Goal: Transaction & Acquisition: Purchase product/service

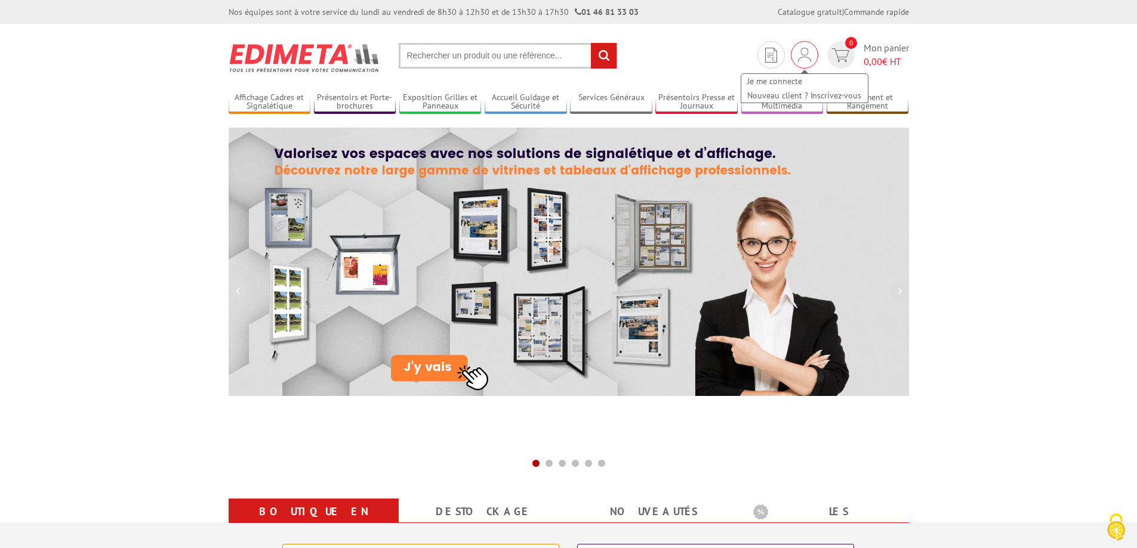
click at [802, 57] on img at bounding box center [804, 55] width 13 height 14
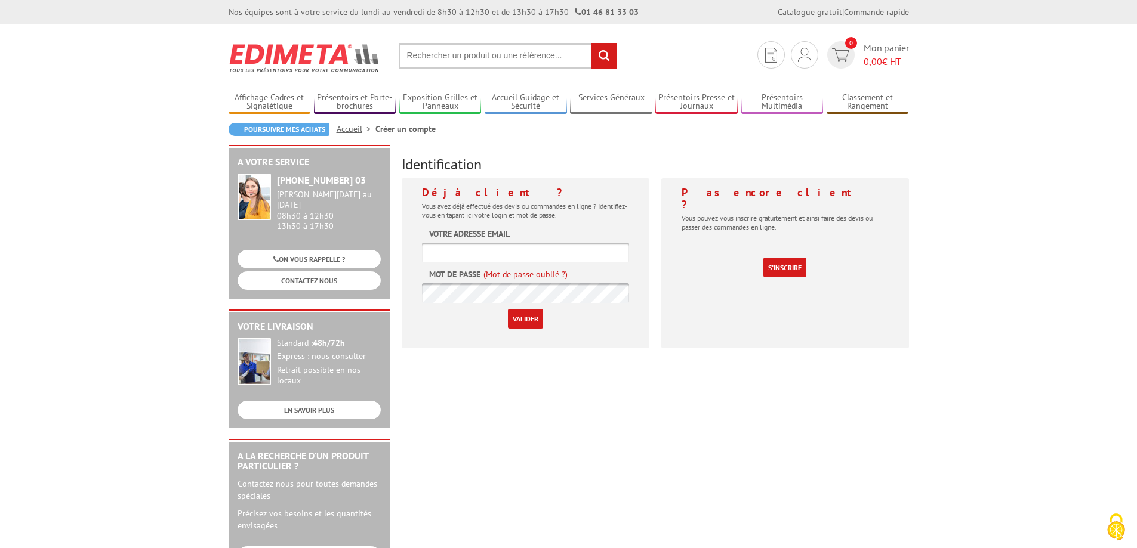
type input "[EMAIL_ADDRESS][DOMAIN_NAME]"
click at [526, 324] on input "Valider" at bounding box center [525, 319] width 35 height 20
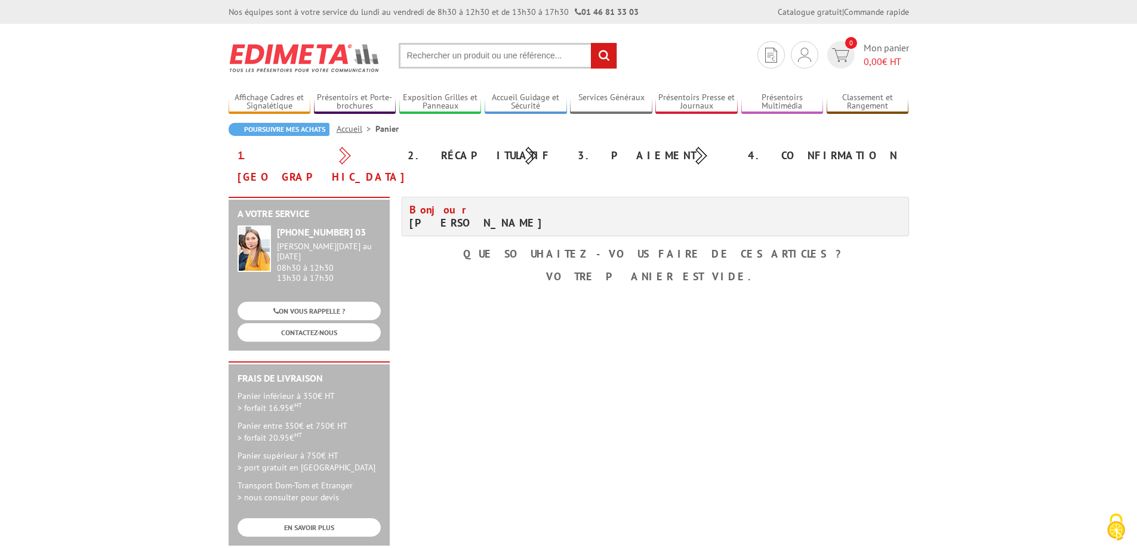
click at [267, 157] on div "1. Panier" at bounding box center [314, 166] width 170 height 43
click at [311, 132] on link "Poursuivre mes achats" at bounding box center [279, 129] width 101 height 13
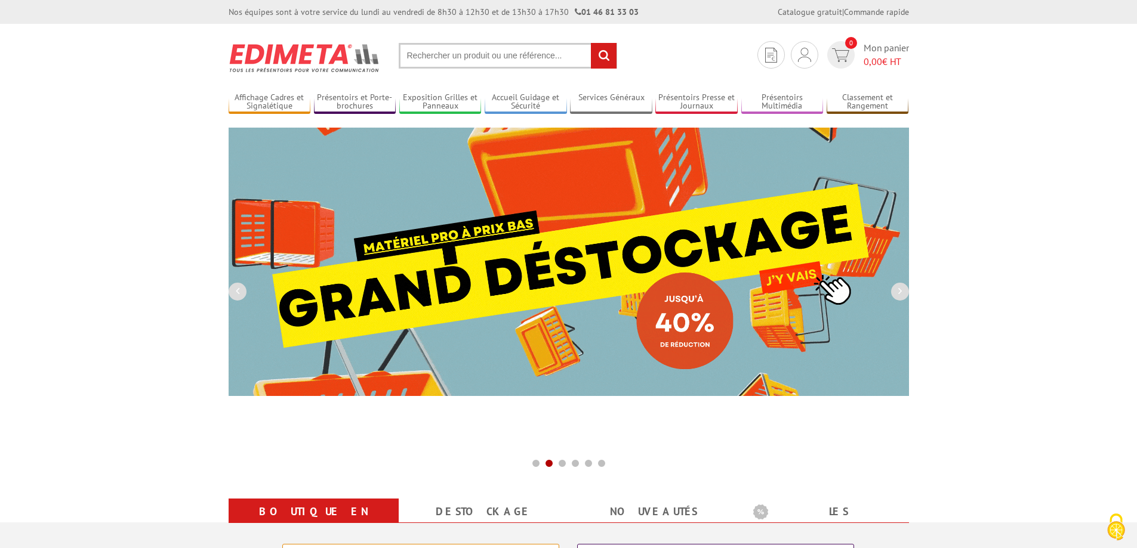
click at [463, 58] on input "text" at bounding box center [508, 56] width 218 height 26
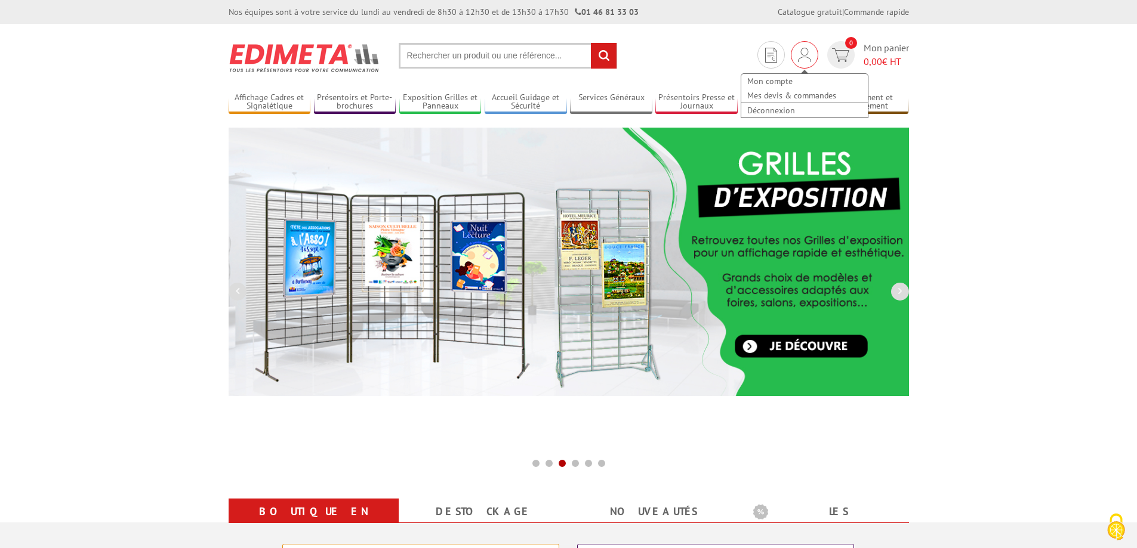
click at [798, 59] on img at bounding box center [804, 55] width 13 height 14
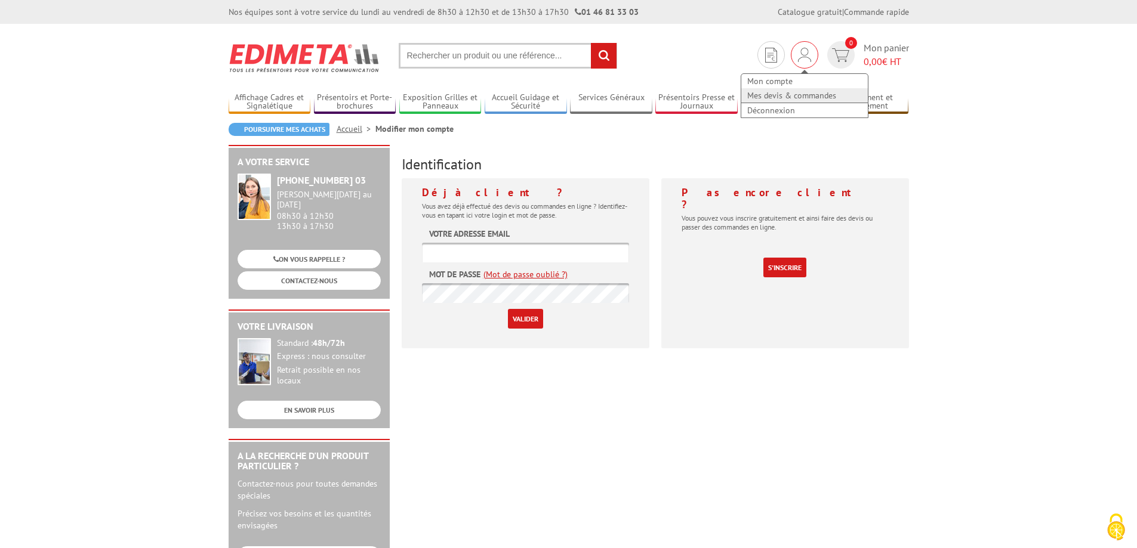
type input "culture@ville-meze.fr"
click at [795, 94] on link "Mes devis & commandes" at bounding box center [804, 95] width 127 height 14
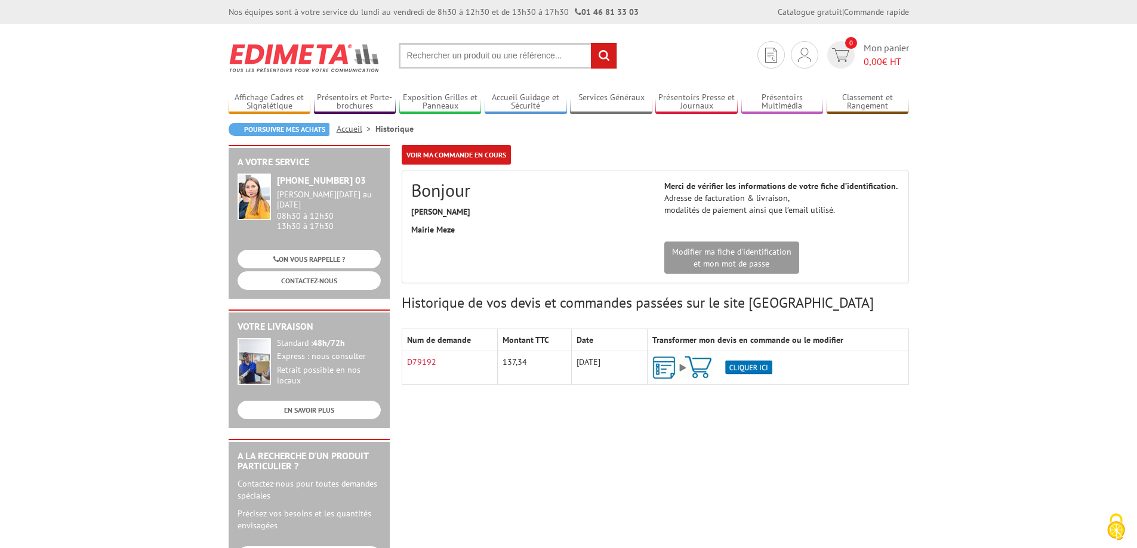
click at [747, 367] on img at bounding box center [712, 367] width 120 height 23
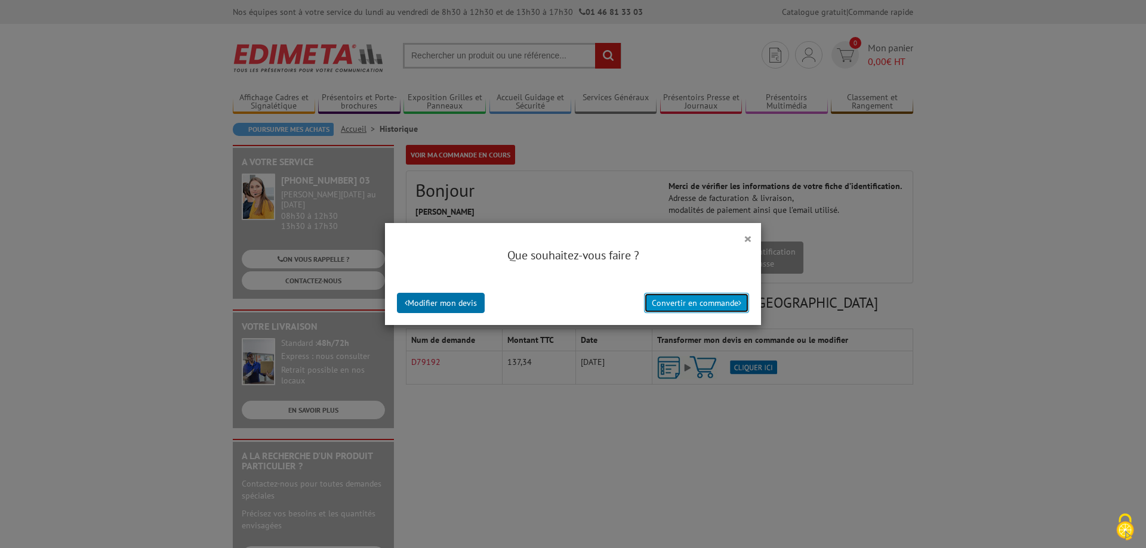
click at [675, 306] on button "Convertir en commande" at bounding box center [696, 303] width 105 height 20
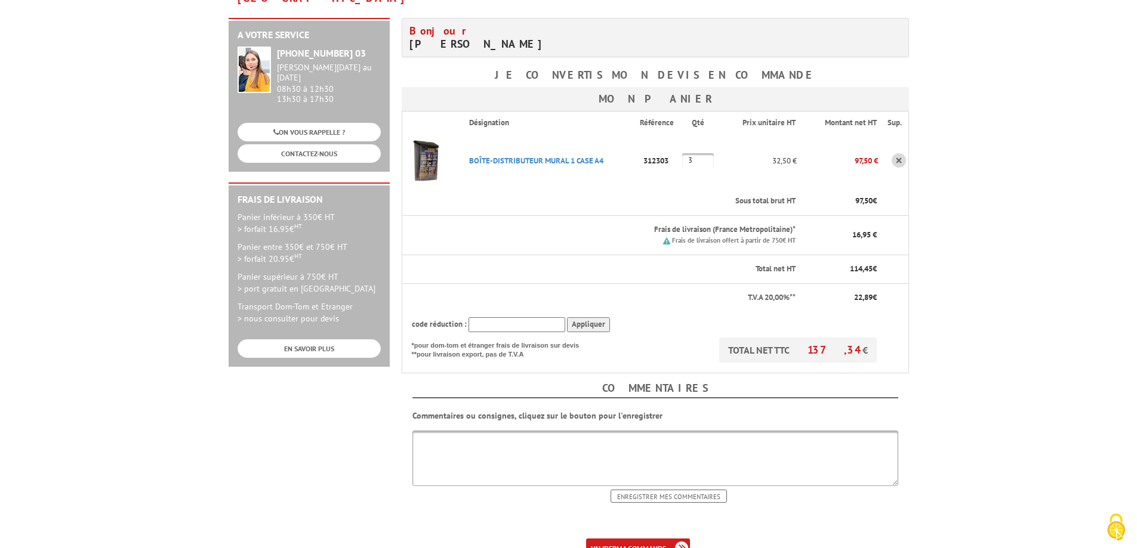
scroll to position [239, 0]
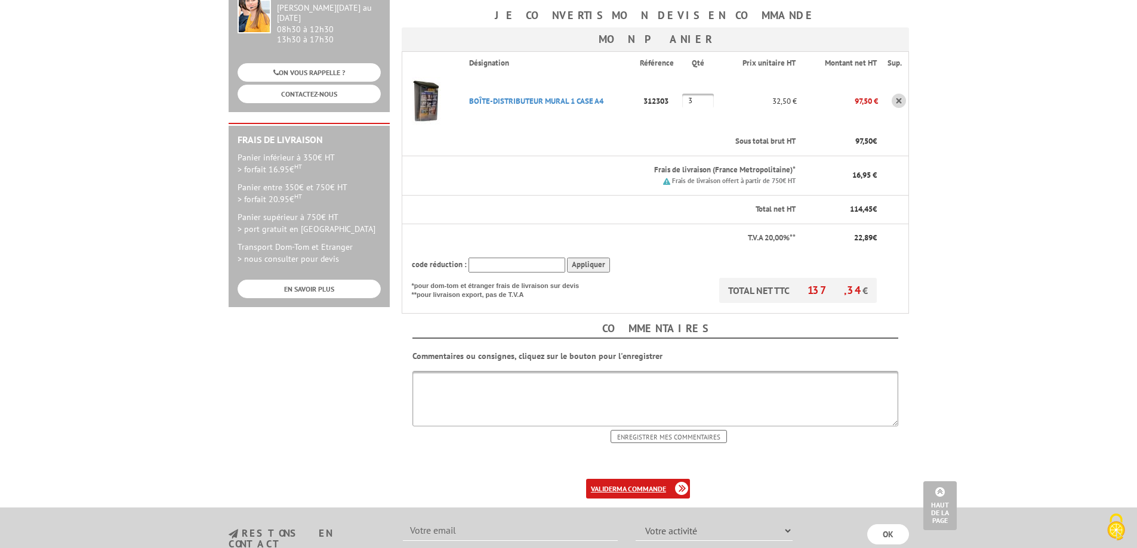
click at [648, 485] on b "ma commande" at bounding box center [641, 489] width 50 height 9
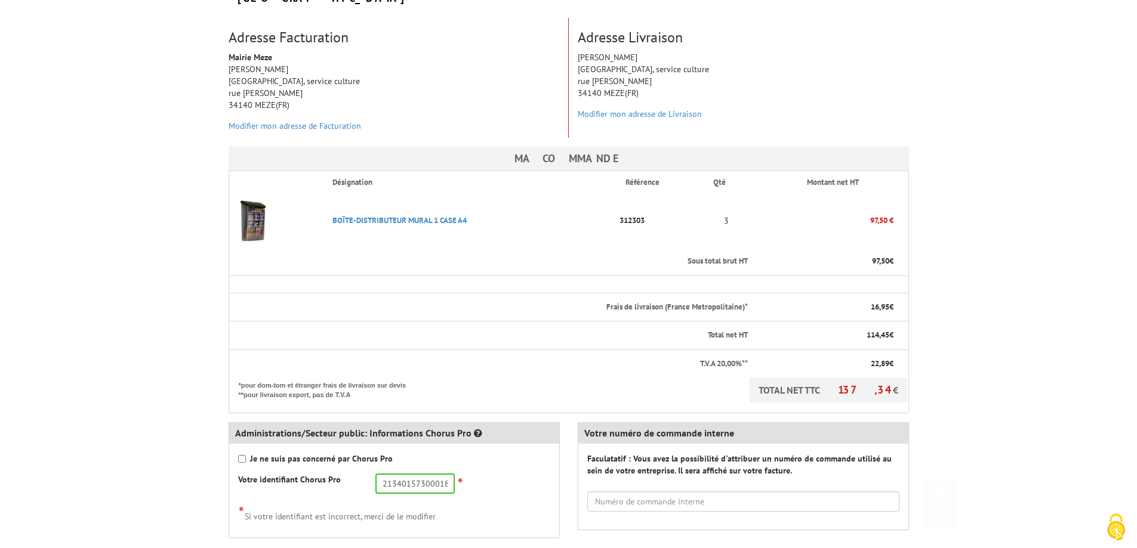
scroll to position [239, 0]
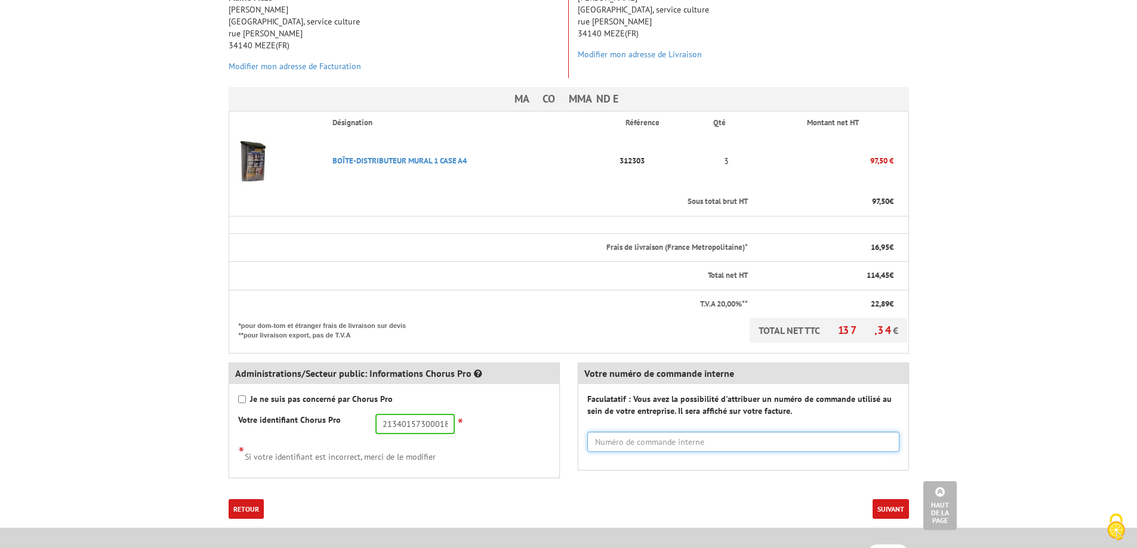
click at [686, 432] on input "text" at bounding box center [743, 442] width 312 height 20
click at [697, 432] on input "text" at bounding box center [743, 442] width 312 height 20
type input "25BG05445D"
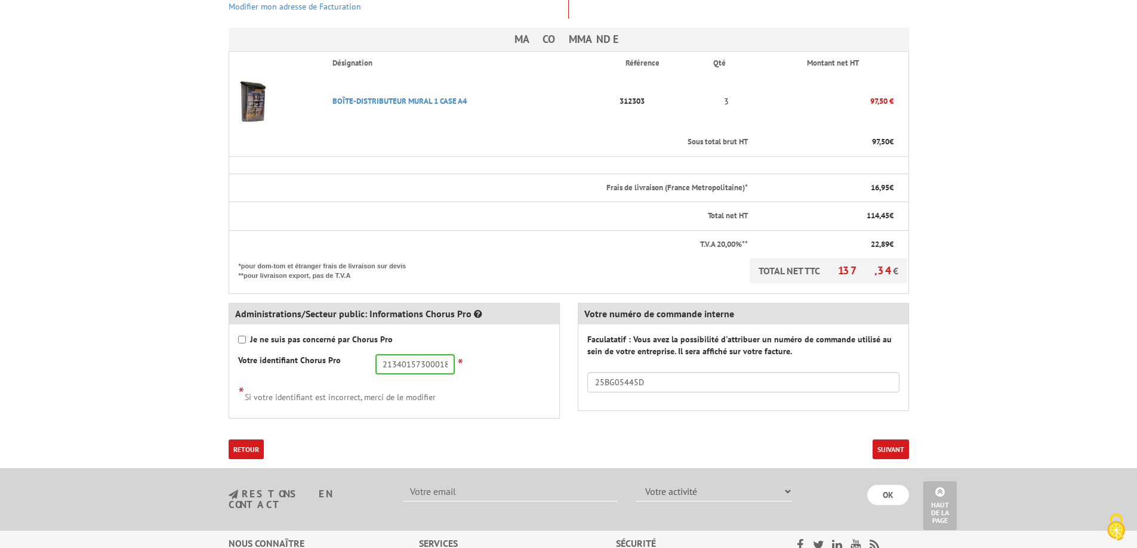
click at [887, 440] on button "Suivant" at bounding box center [890, 450] width 36 height 20
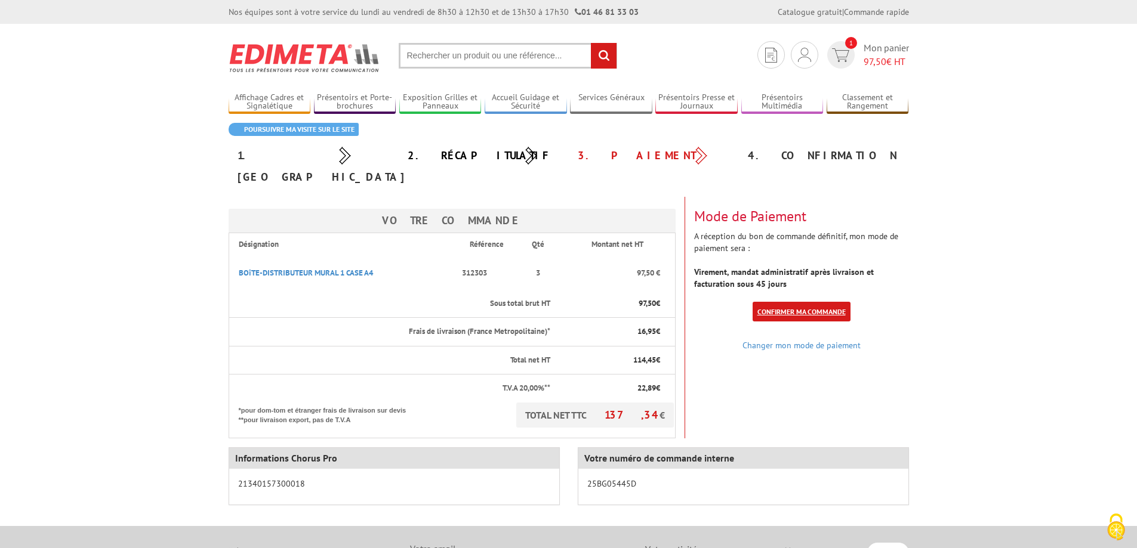
click at [782, 302] on link "Confirmer ma commande" at bounding box center [802, 312] width 98 height 20
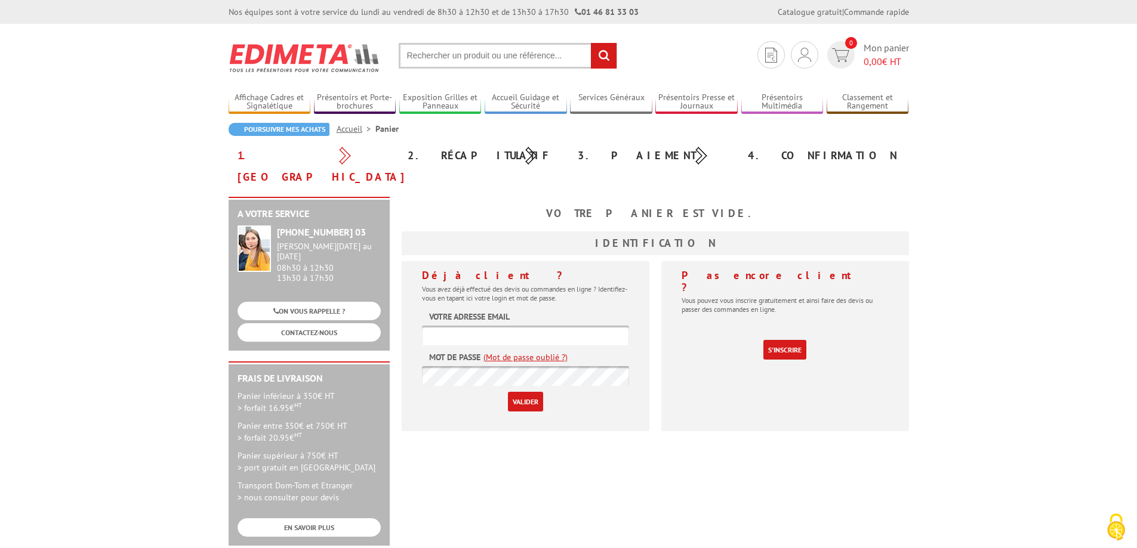
type input "[EMAIL_ADDRESS][DOMAIN_NAME]"
click at [1003, 140] on body "Nos équipes sont à votre service du lundi au vendredi de 8h30 à 12h30 et de 13h…" at bounding box center [568, 421] width 1137 height 842
